Goal: Information Seeking & Learning: Check status

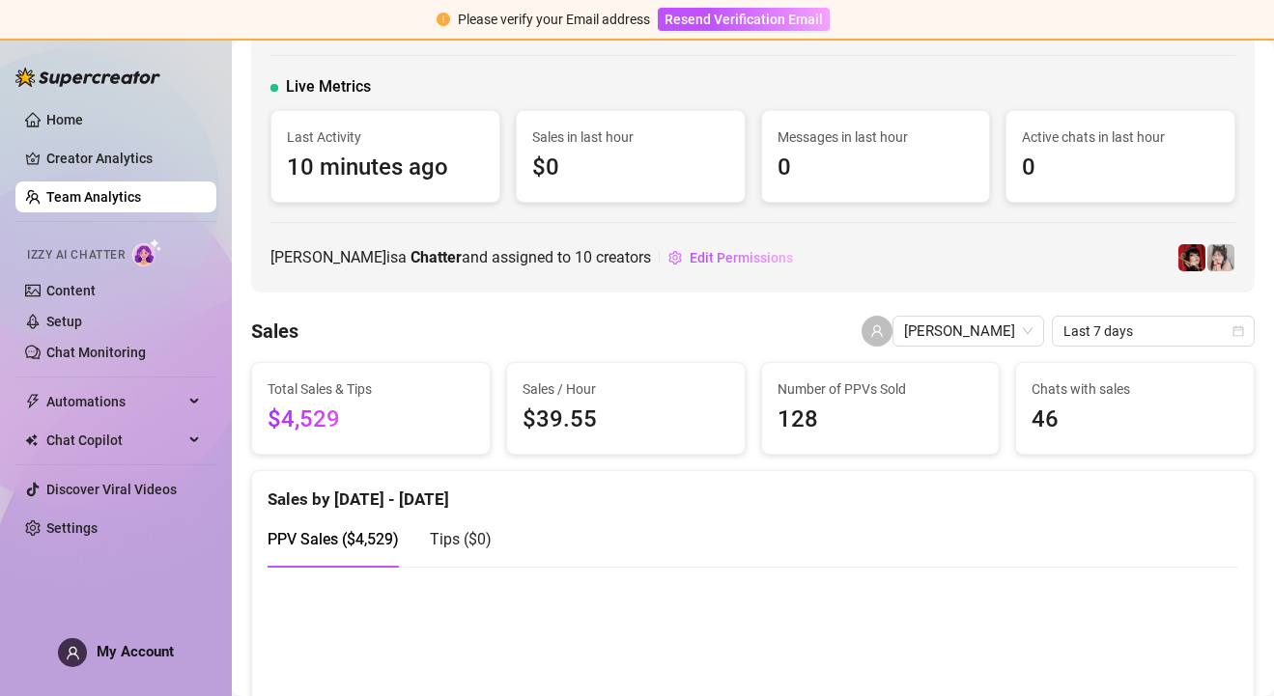
scroll to position [98, 0]
click at [1093, 331] on span "Last 7 days" at bounding box center [1154, 330] width 180 height 29
click at [1099, 330] on span "Last 7 days" at bounding box center [1154, 330] width 180 height 29
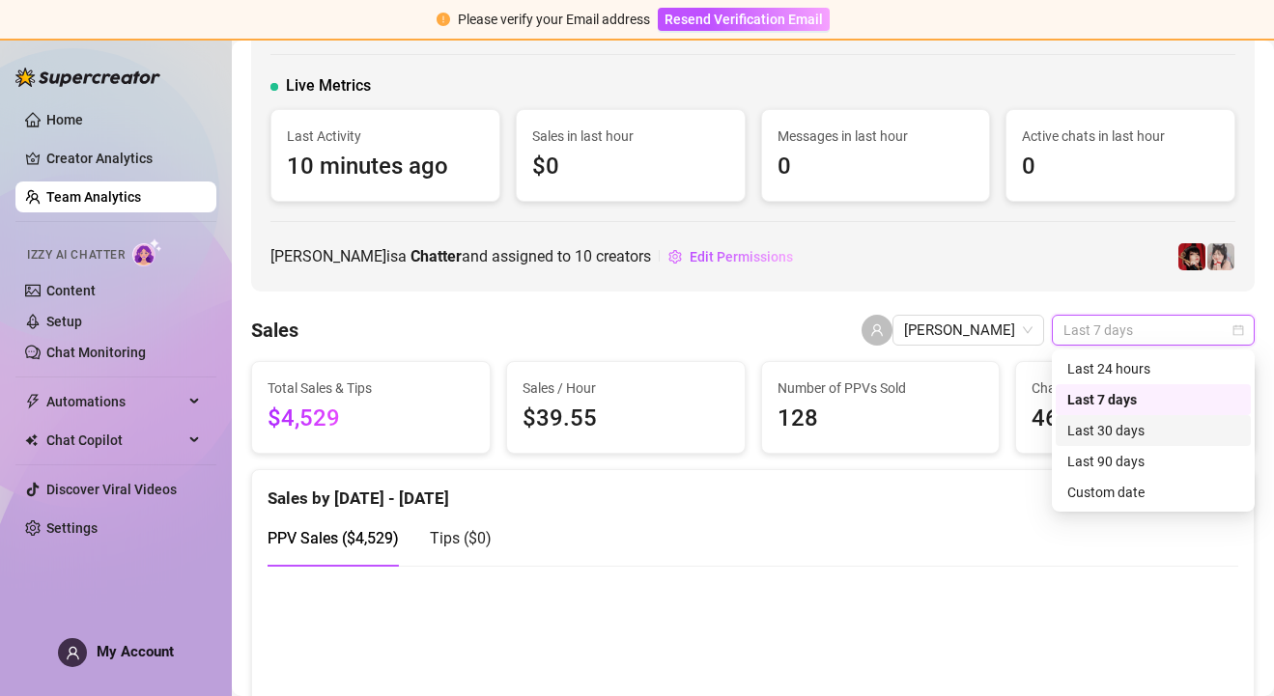
click at [1134, 428] on div "Last 30 days" at bounding box center [1153, 430] width 172 height 21
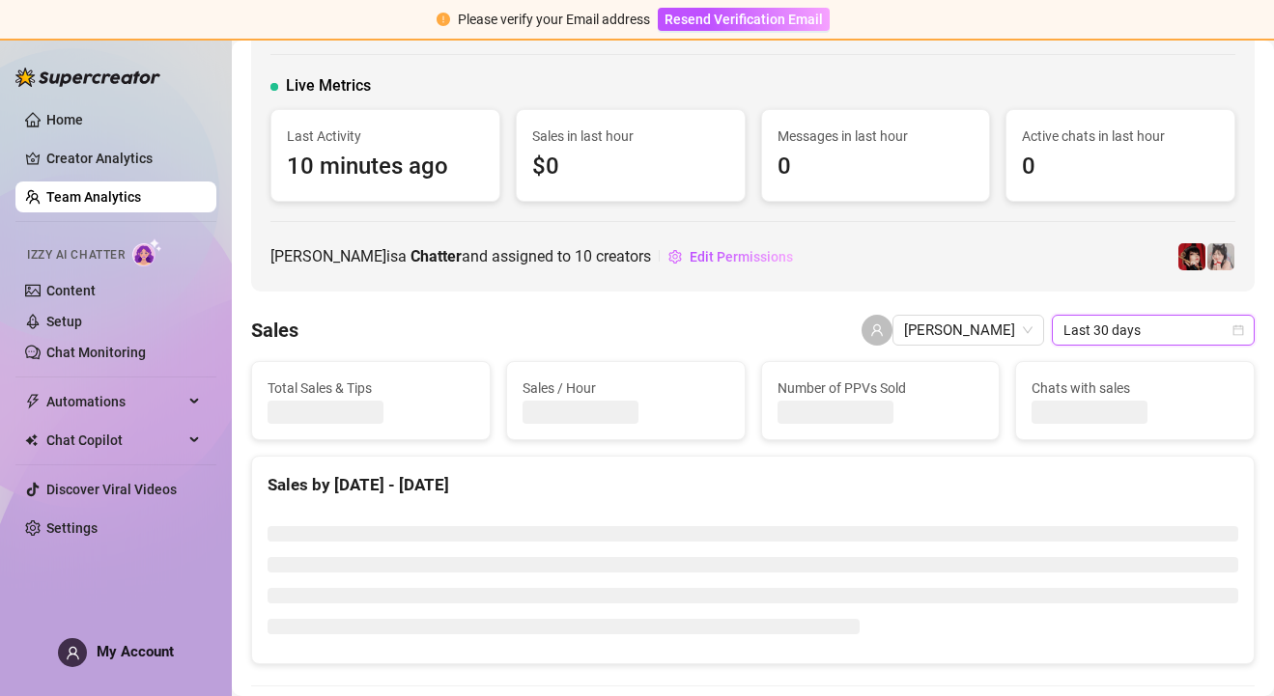
click at [1188, 327] on span "Last 30 days" at bounding box center [1154, 330] width 180 height 29
click at [1107, 332] on span "Last 30 days" at bounding box center [1154, 330] width 180 height 29
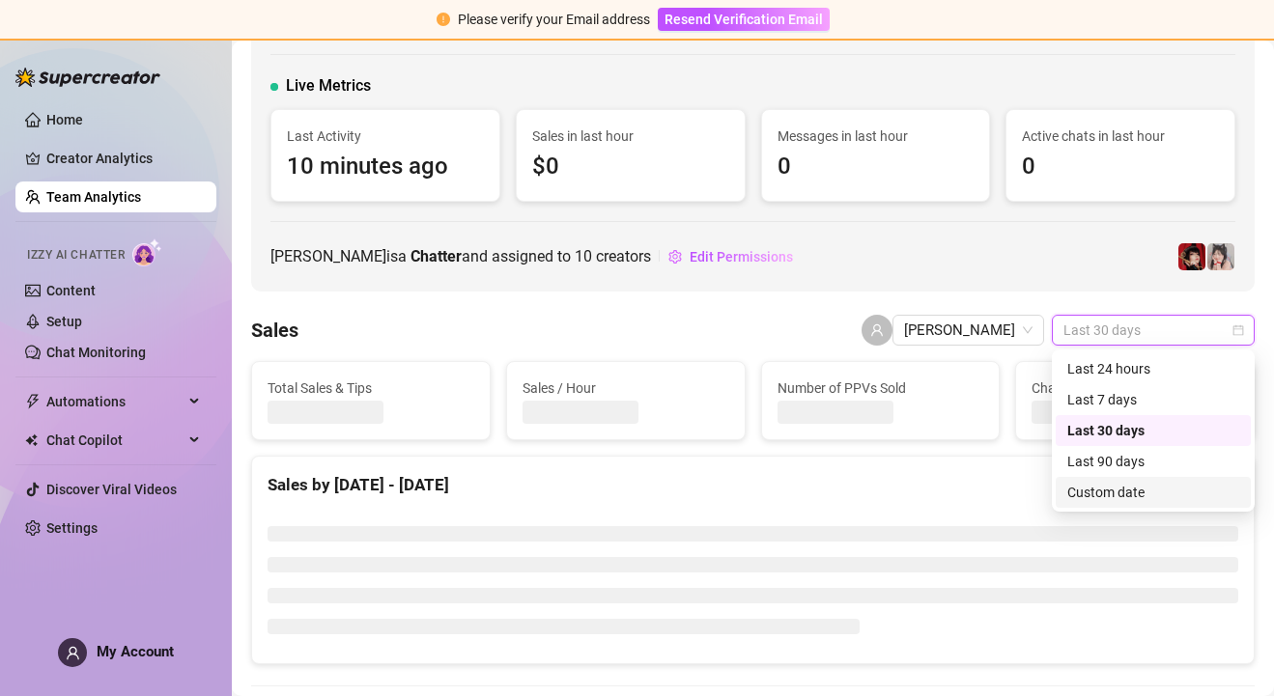
click at [1114, 492] on div "Custom date" at bounding box center [1153, 492] width 172 height 21
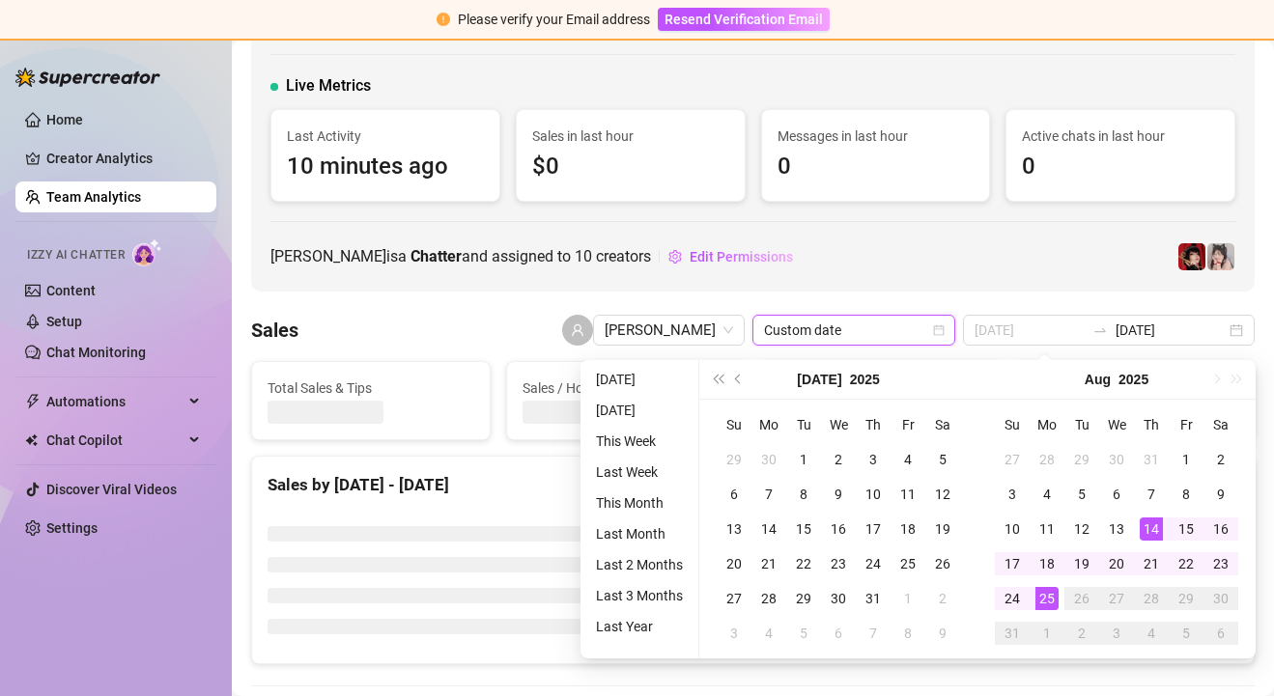
type input "[DATE]"
click at [1152, 531] on div "14" at bounding box center [1151, 529] width 23 height 23
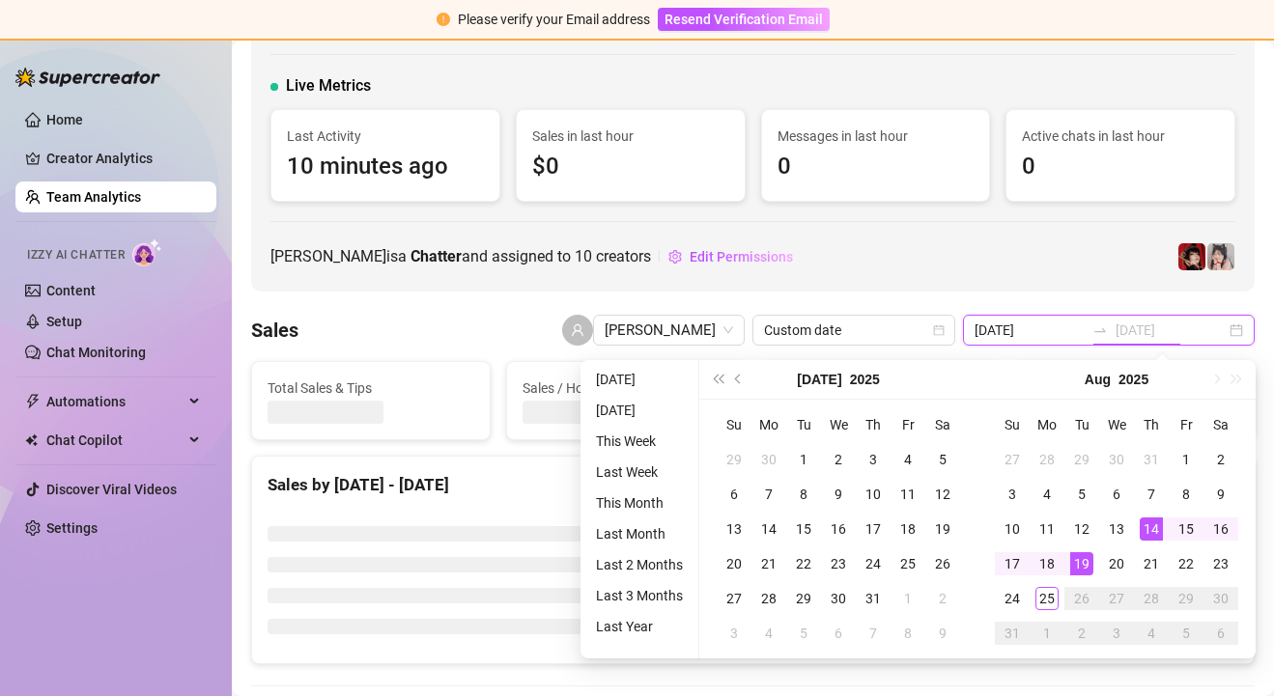
type input "[DATE]"
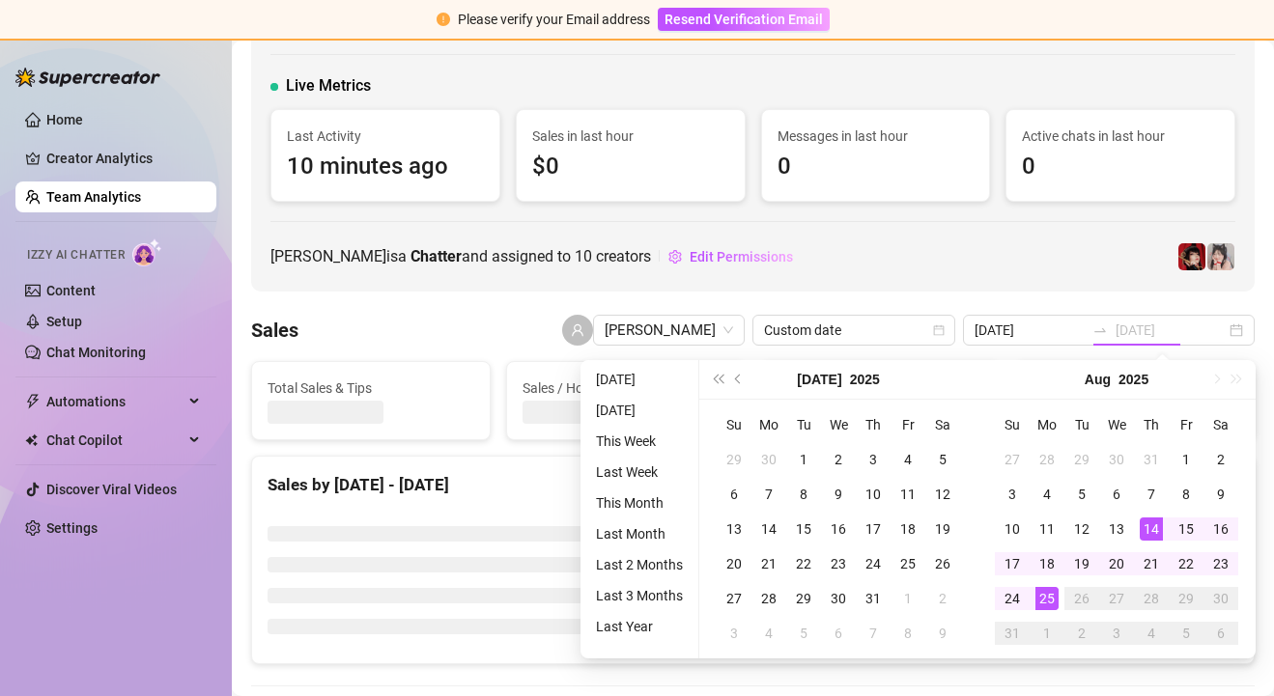
click at [1047, 588] on div "25" at bounding box center [1047, 598] width 23 height 23
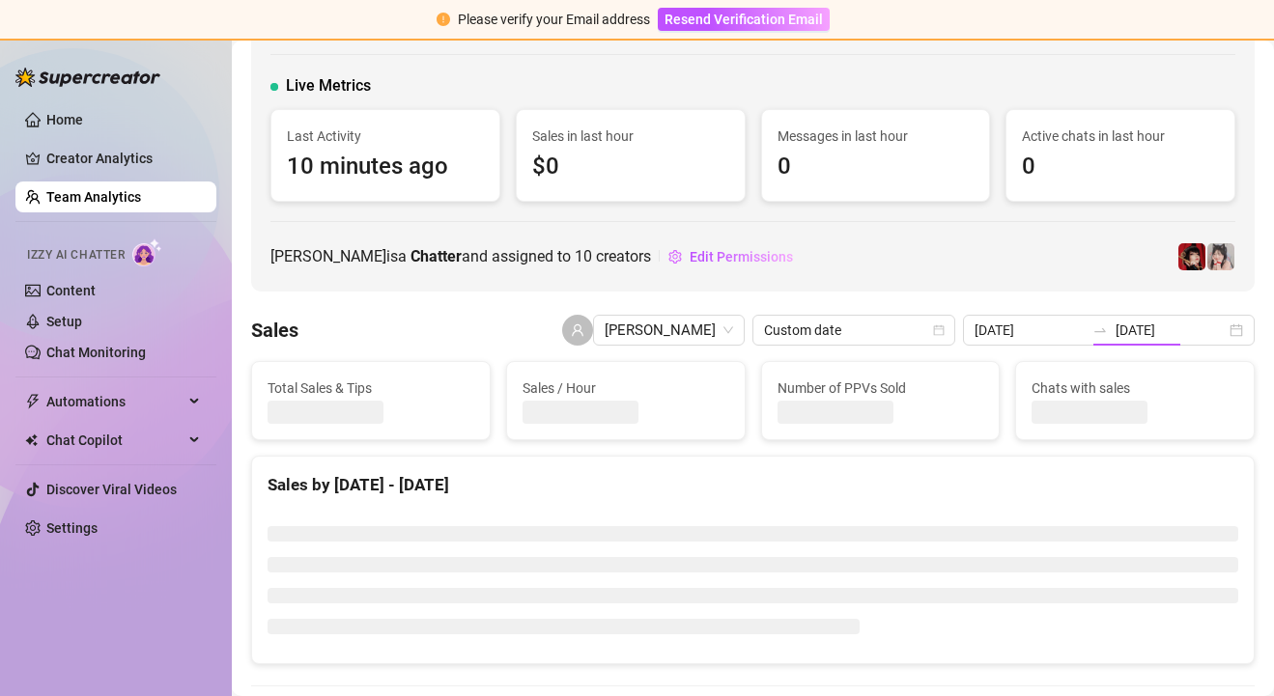
type input "[DATE]"
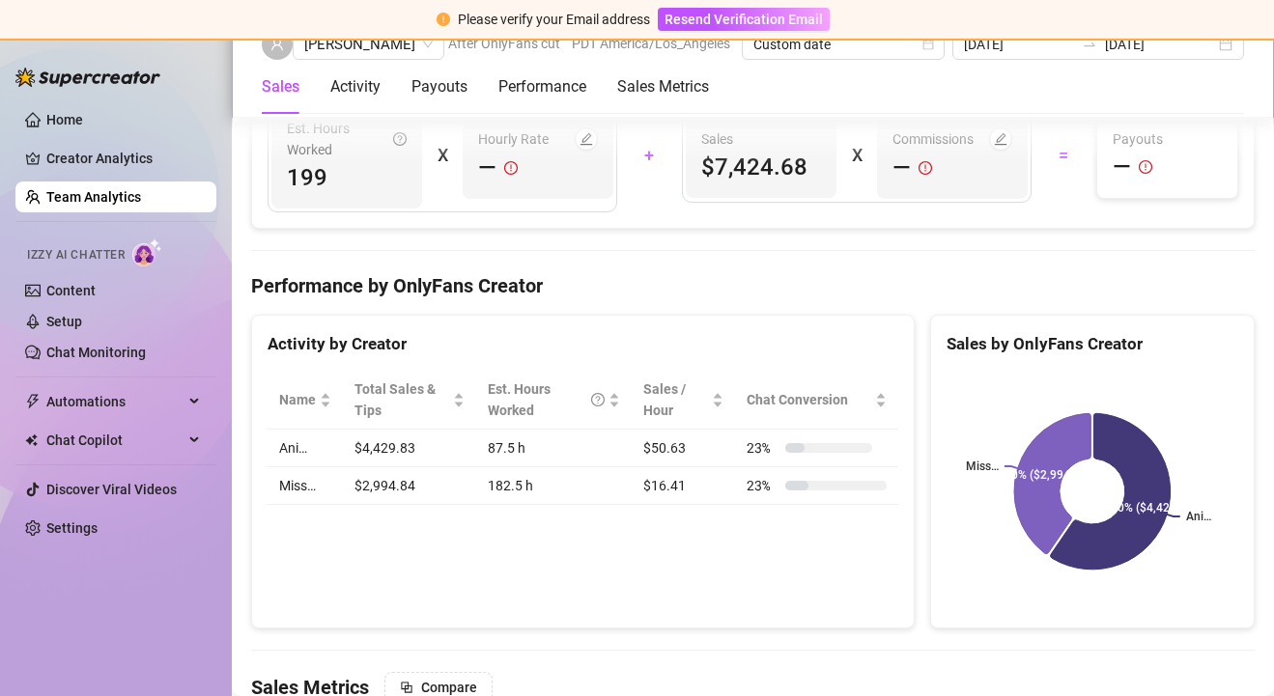
scroll to position [2370, 0]
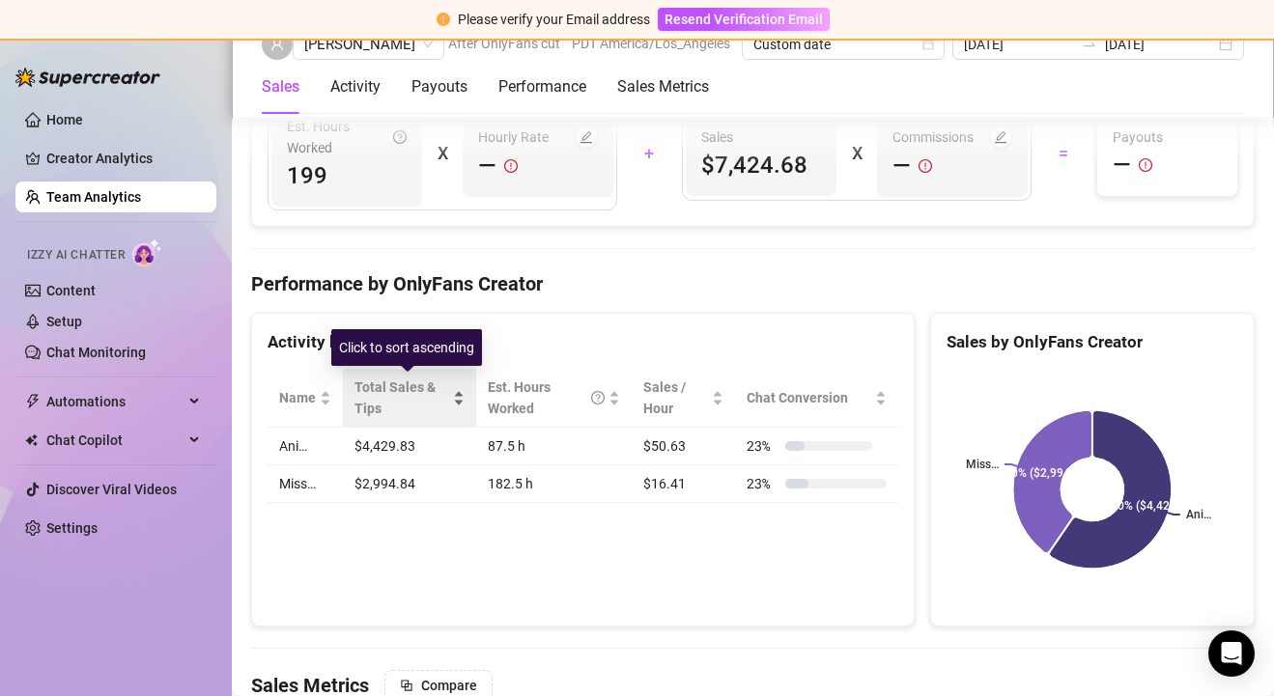
click at [398, 388] on span "Total Sales & Tips" at bounding box center [402, 398] width 95 height 43
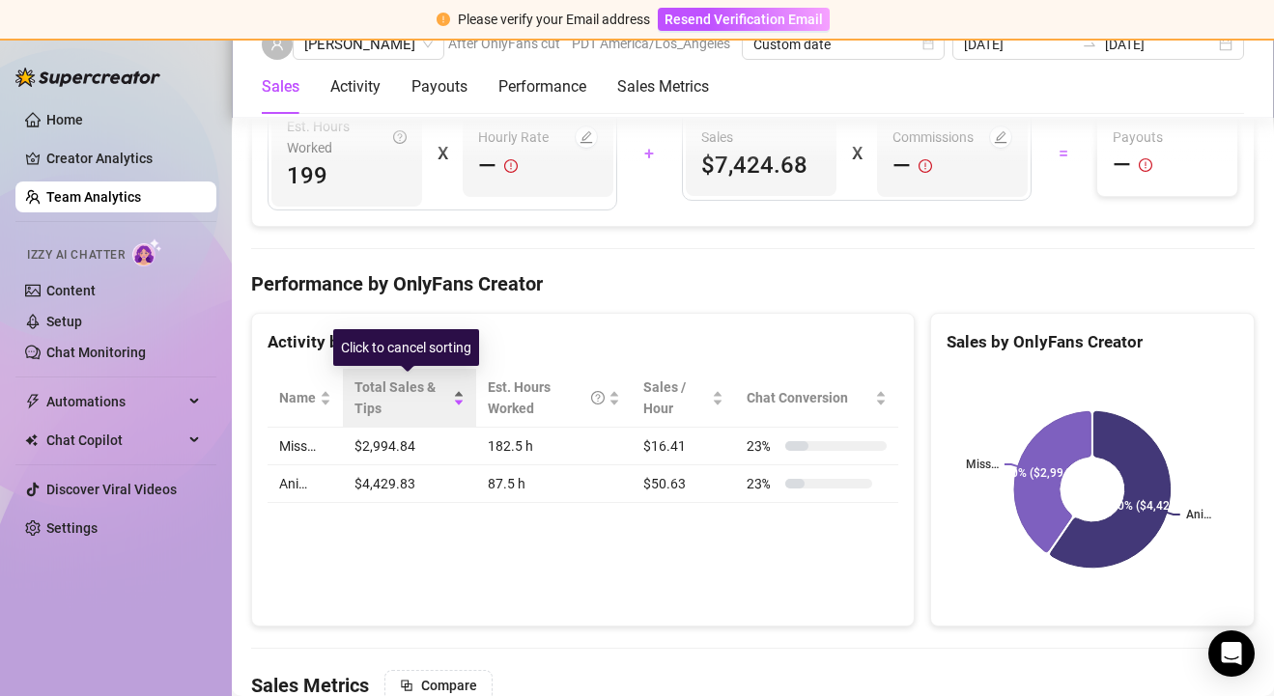
click at [398, 388] on span "Total Sales & Tips" at bounding box center [402, 398] width 95 height 43
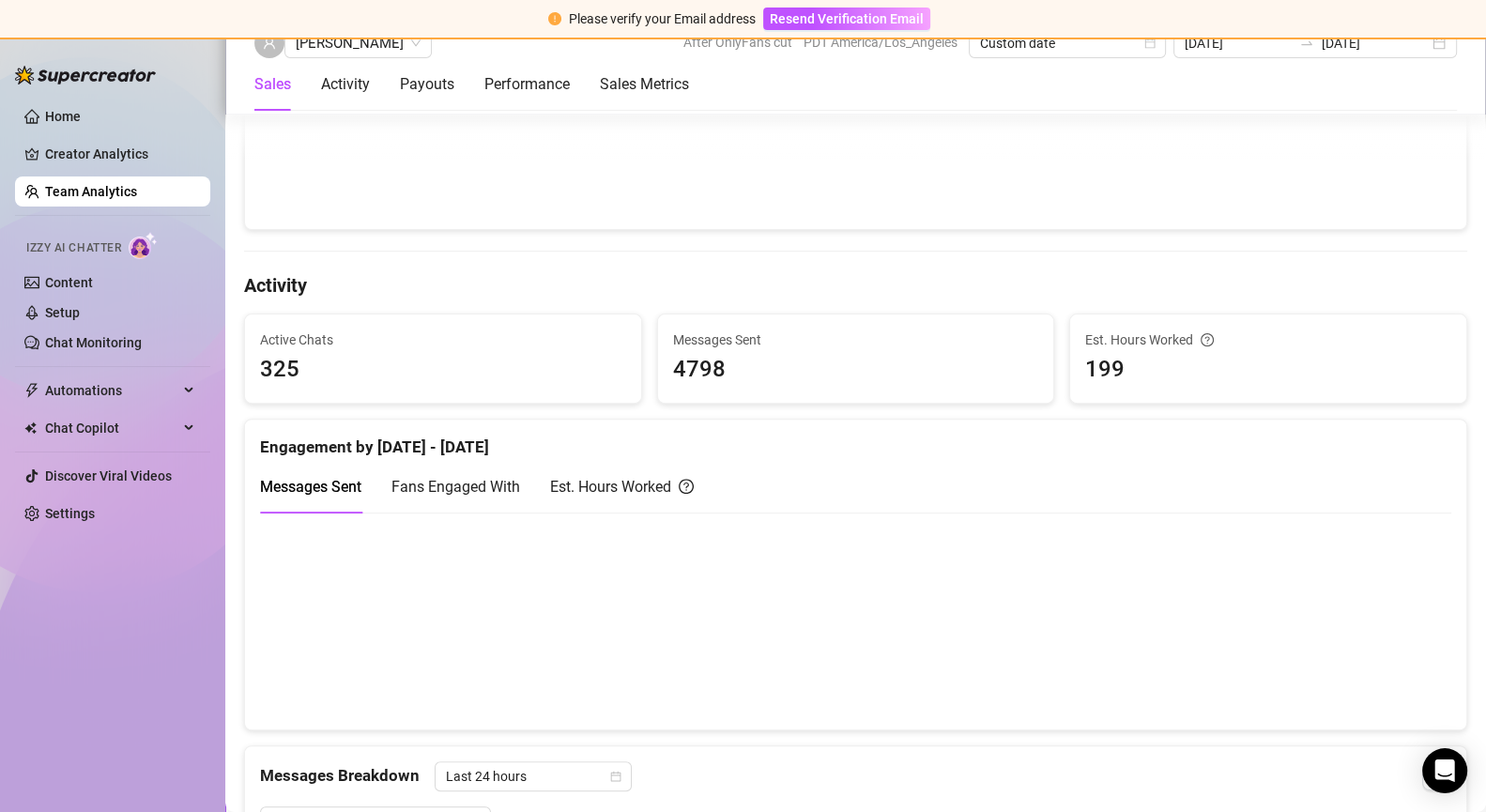
scroll to position [0, 0]
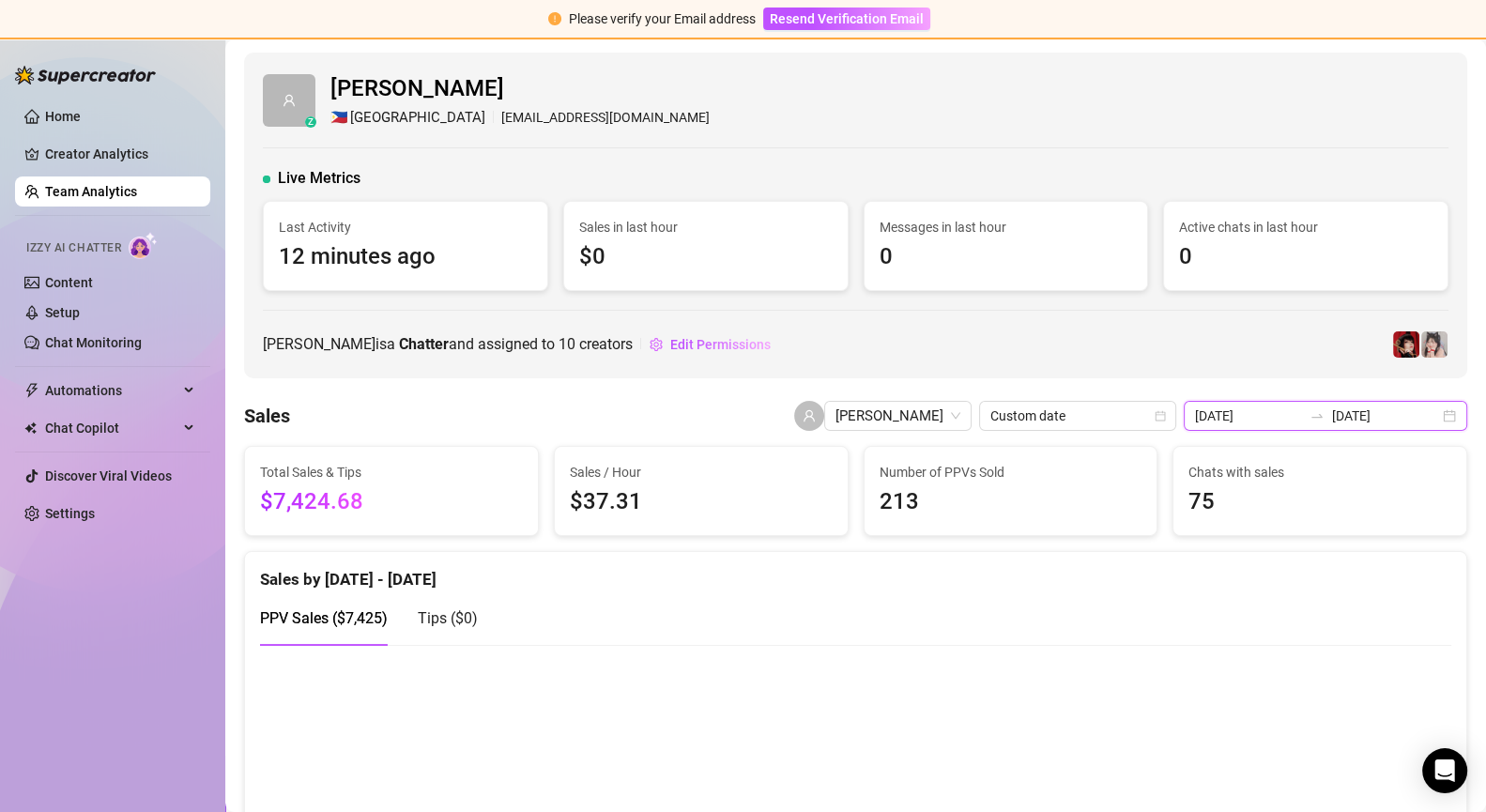
click at [1237, 419] on input "[DATE]" at bounding box center [1386, 415] width 107 height 20
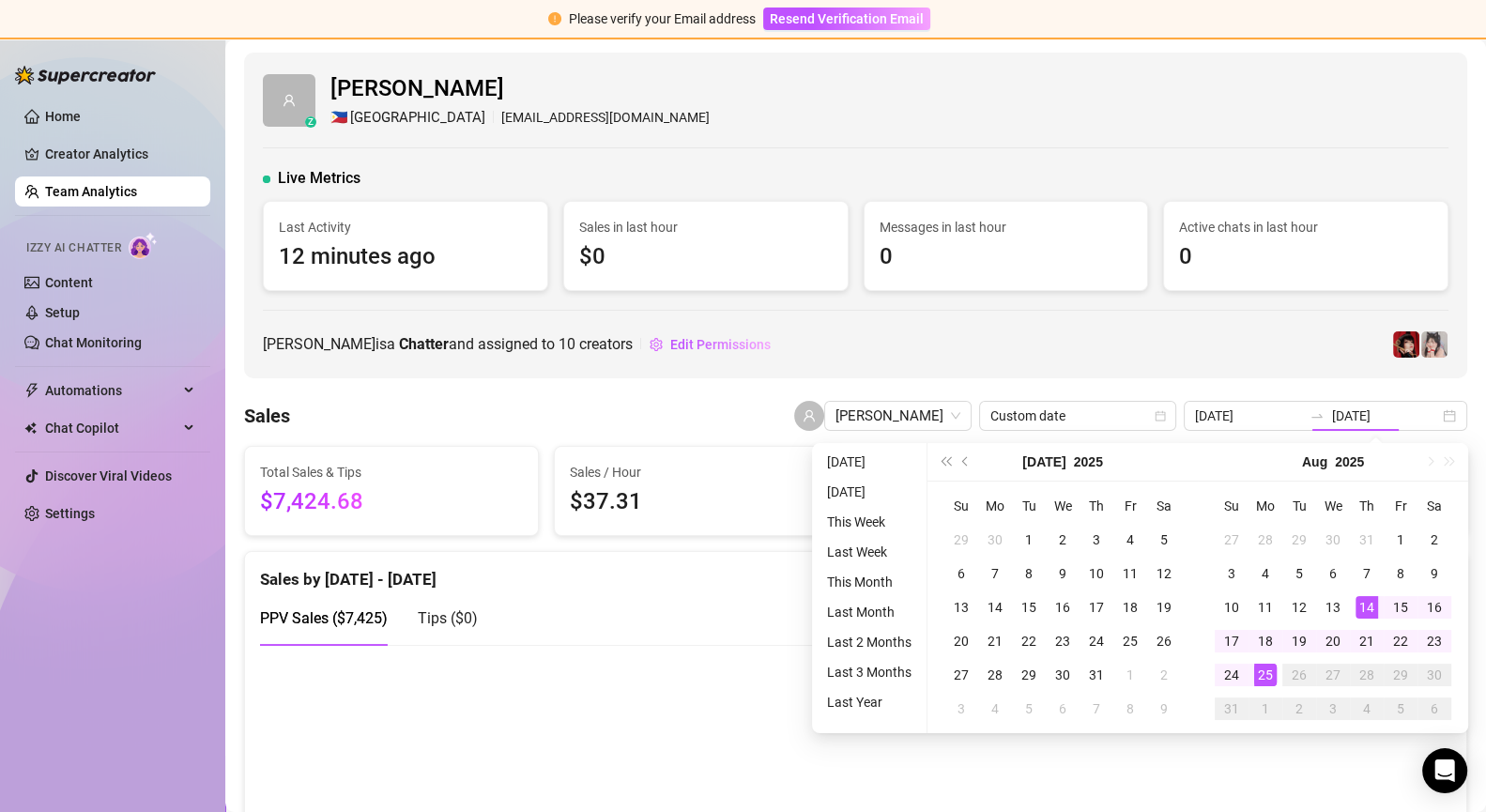
click at [1237, 670] on div "26" at bounding box center [1298, 674] width 22 height 22
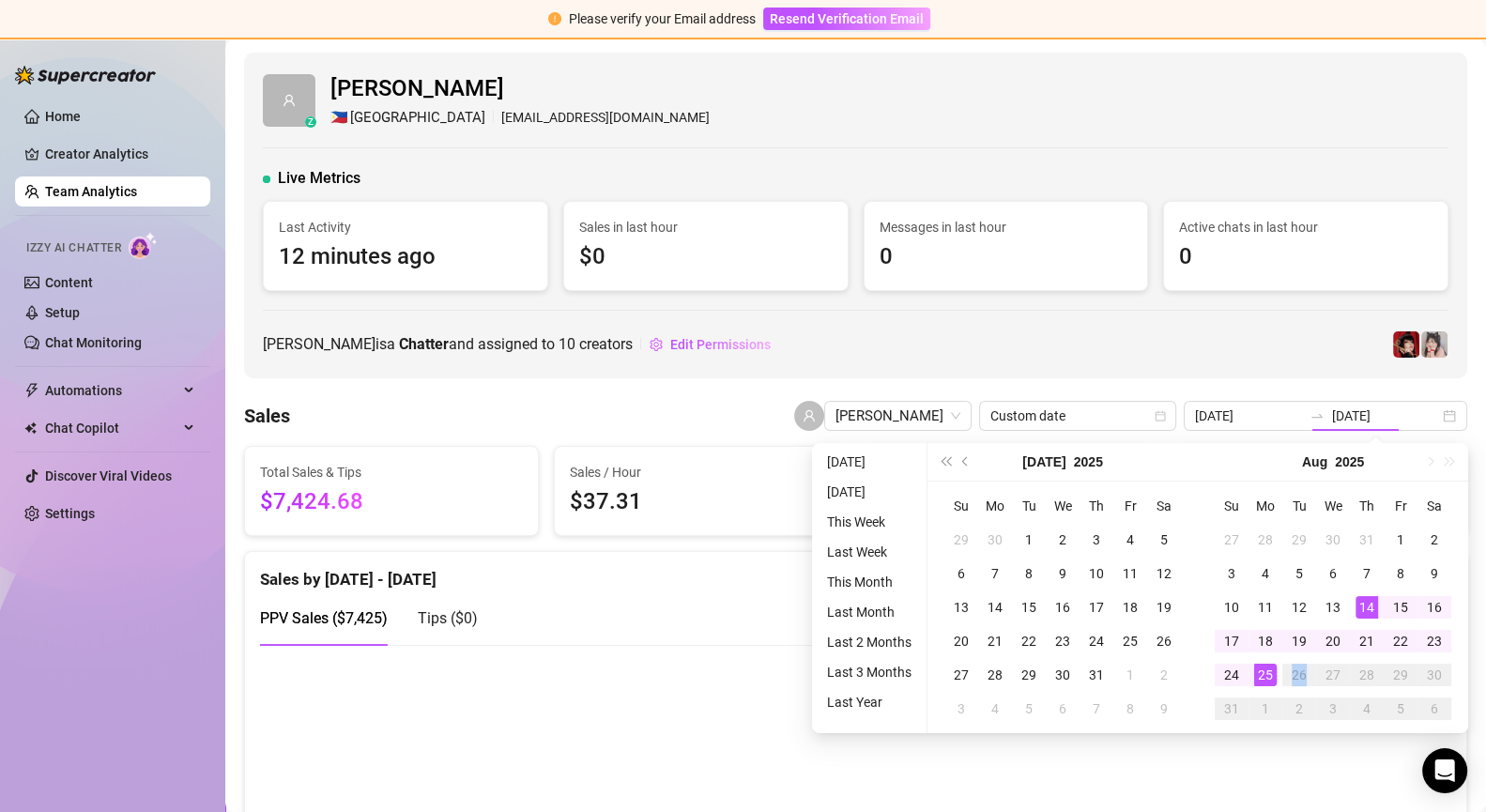
click at [1237, 670] on div "26" at bounding box center [1298, 674] width 22 height 22
type input "[DATE]"
click at [786, 608] on div "PPV Sales ( $7,425 ) Tips ( $0 )" at bounding box center [856, 618] width 1192 height 53
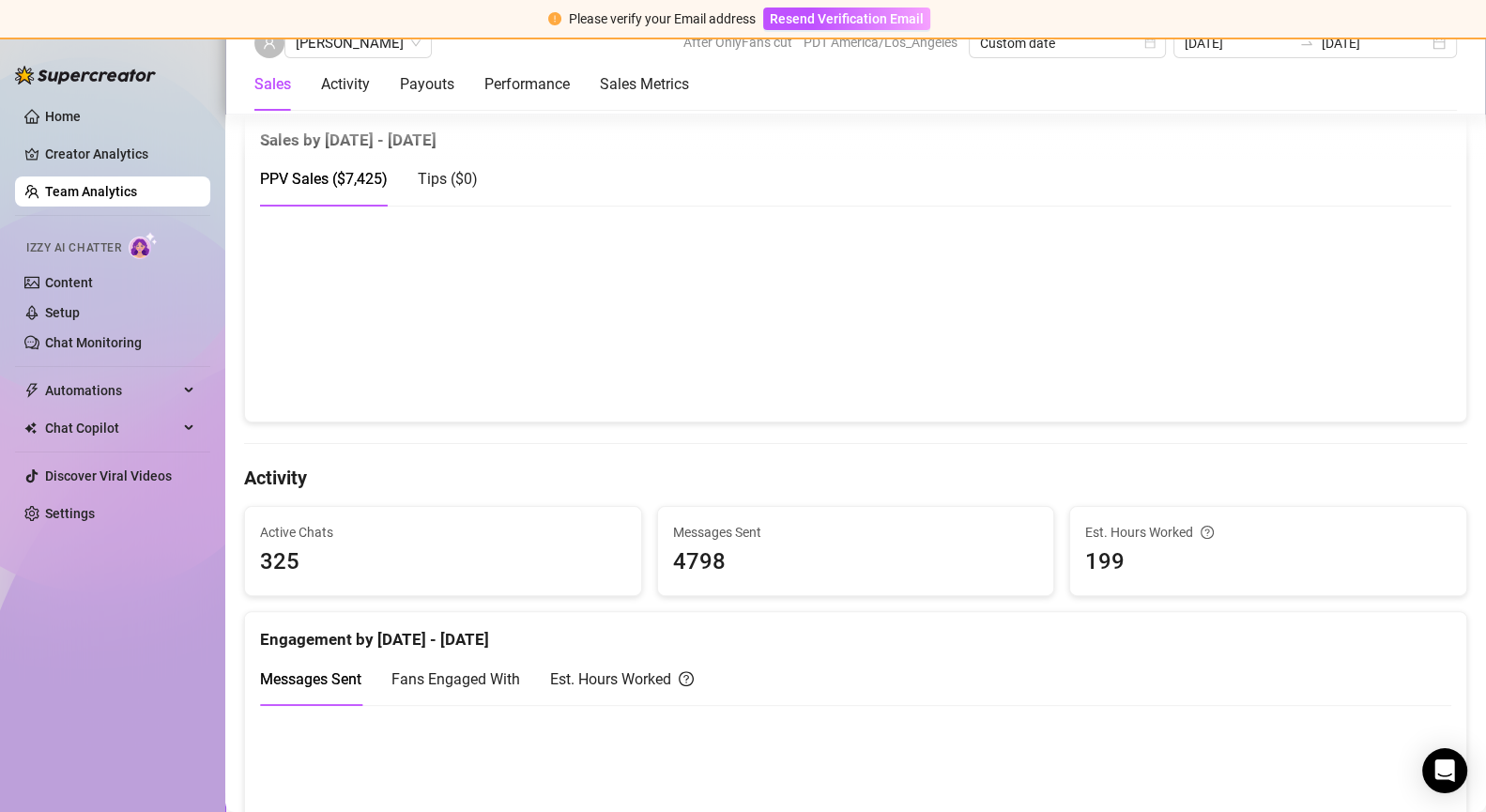
scroll to position [319, 0]
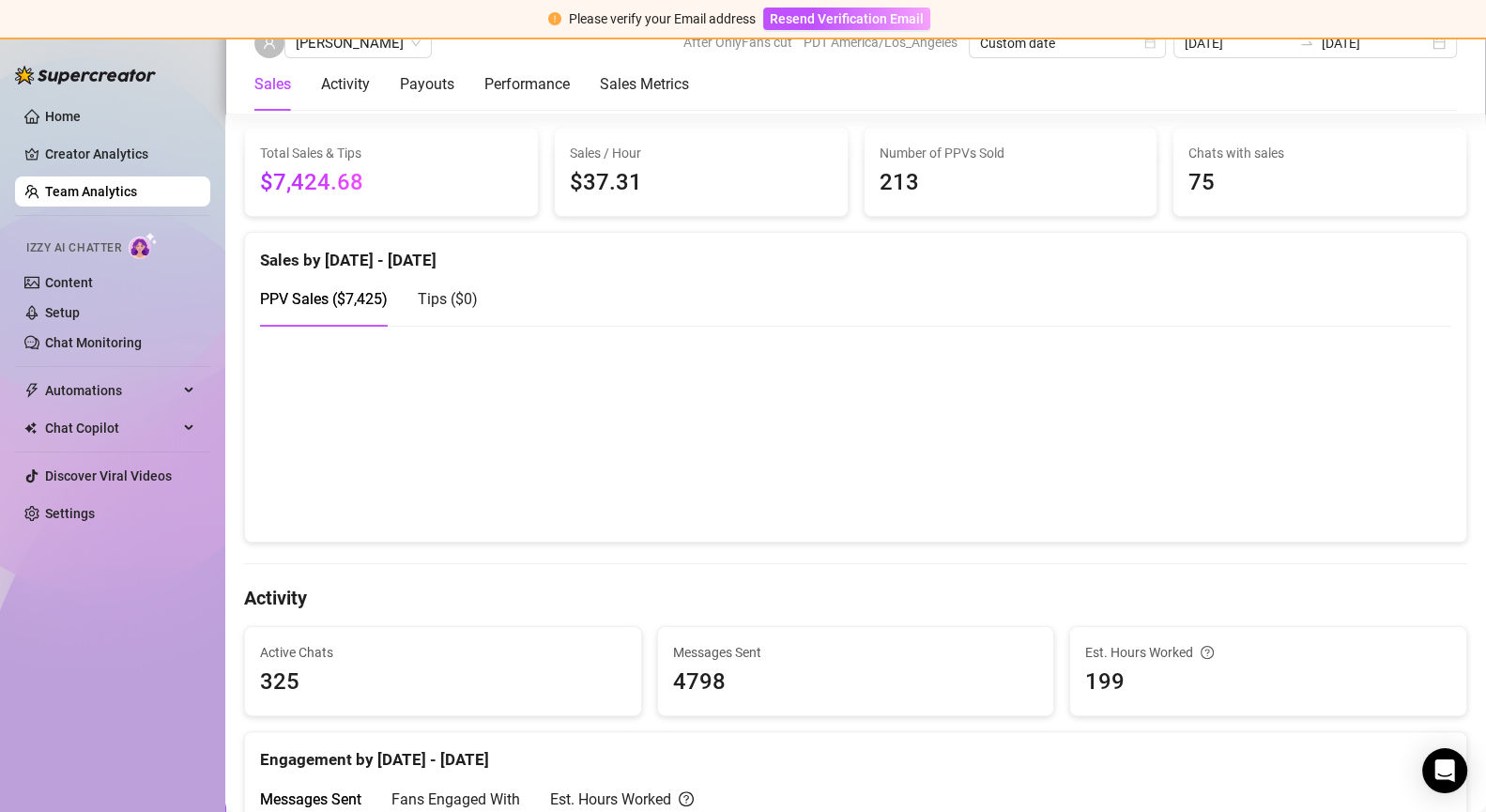
click at [443, 293] on span "Tips ( $0 )" at bounding box center [448, 298] width 60 height 17
click at [298, 300] on span "PPV Sales ( $7,425 )" at bounding box center [324, 298] width 127 height 17
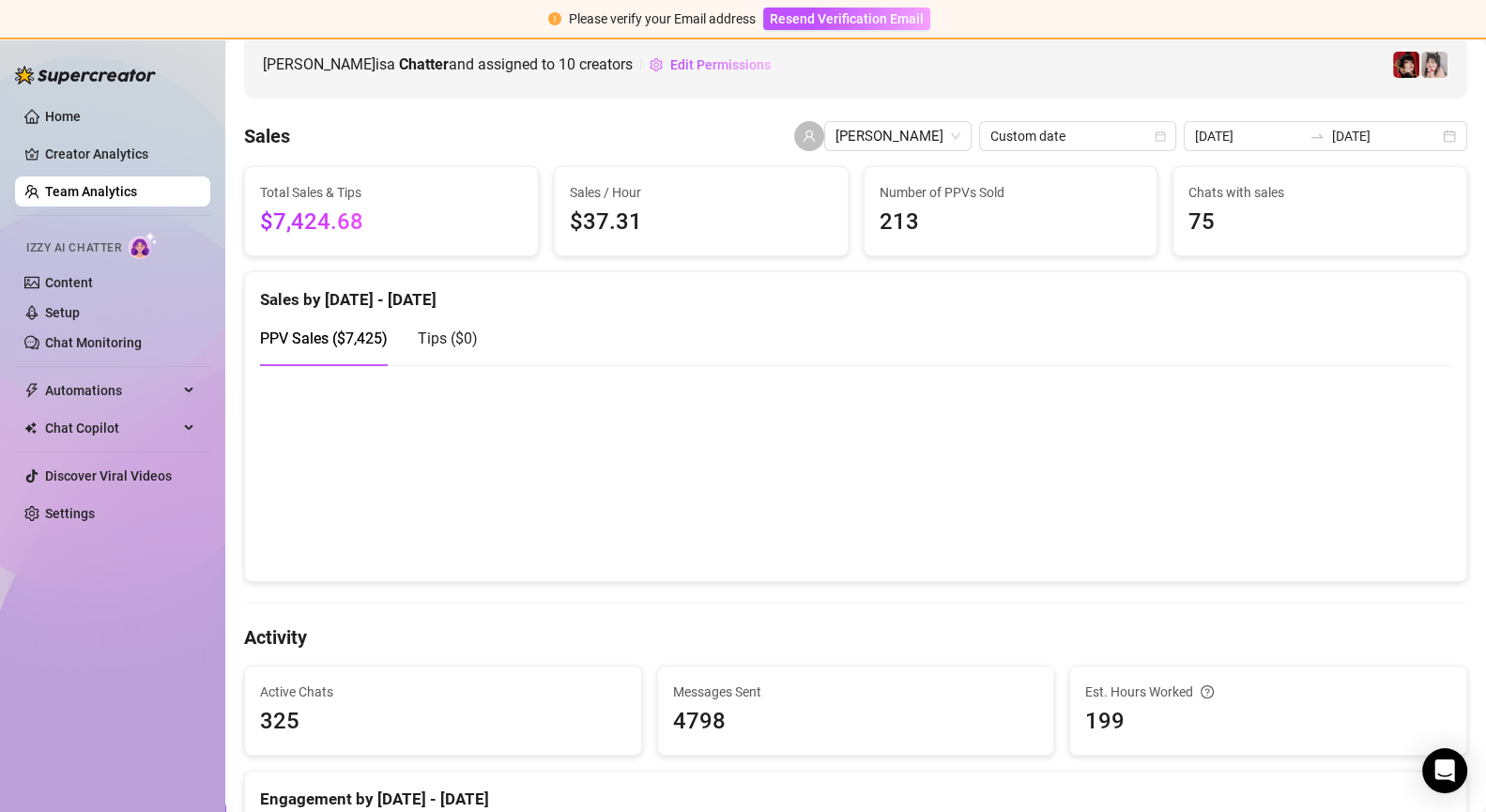
scroll to position [279, 0]
